Goal: Navigation & Orientation: Find specific page/section

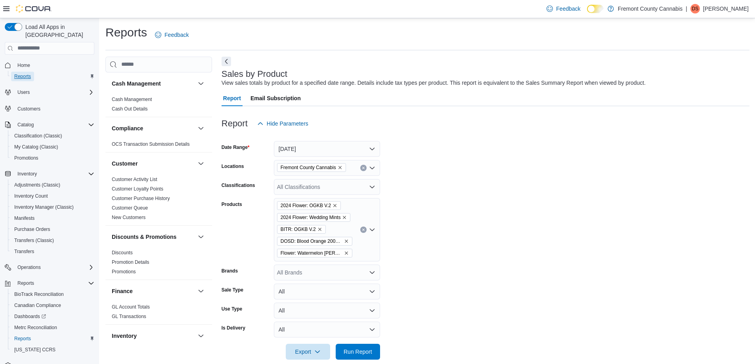
click at [20, 72] on span "Reports" at bounding box center [22, 77] width 17 height 10
click at [23, 62] on span "Home" at bounding box center [23, 65] width 13 height 6
